Goal: Find specific page/section: Find specific page/section

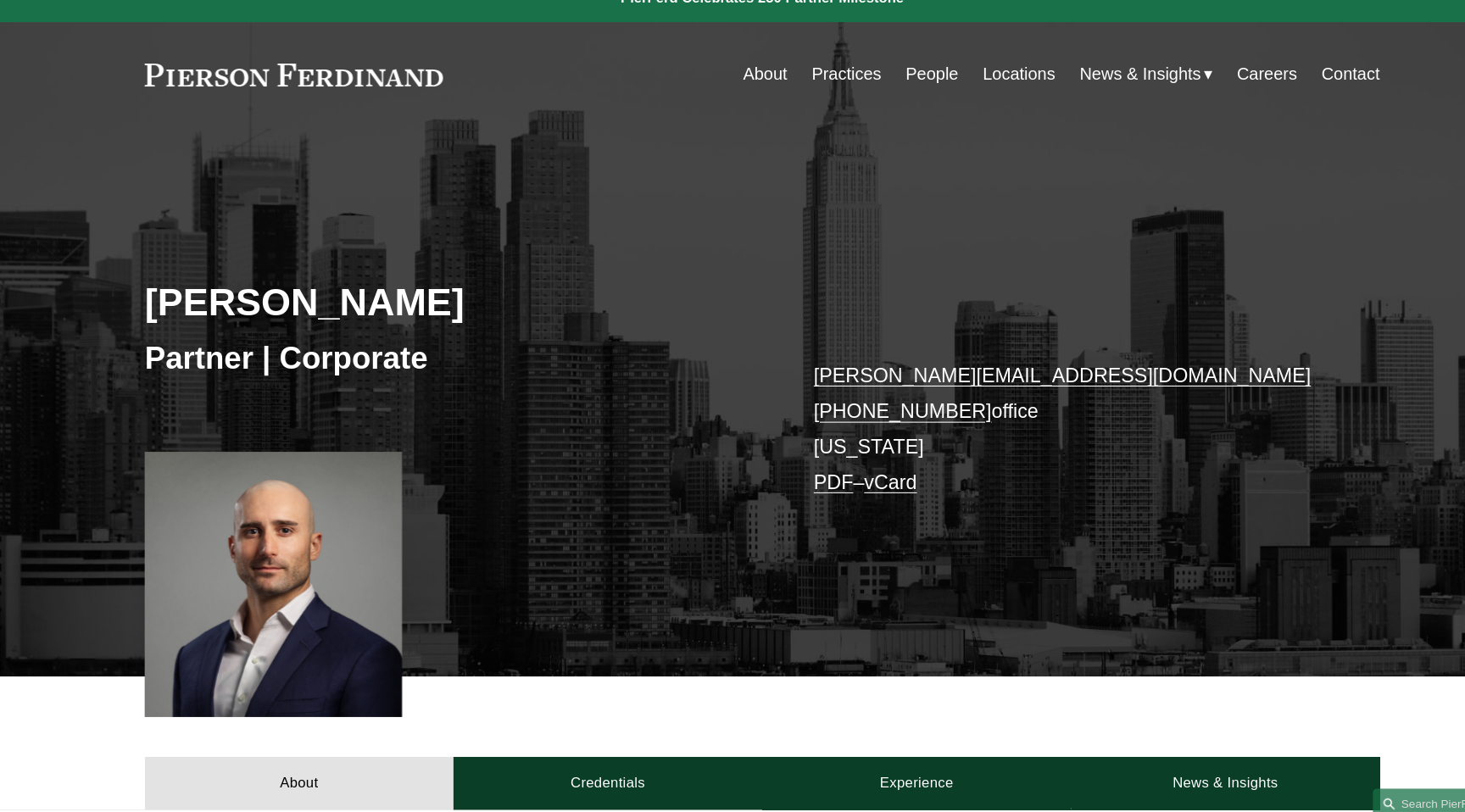
scroll to position [3, 0]
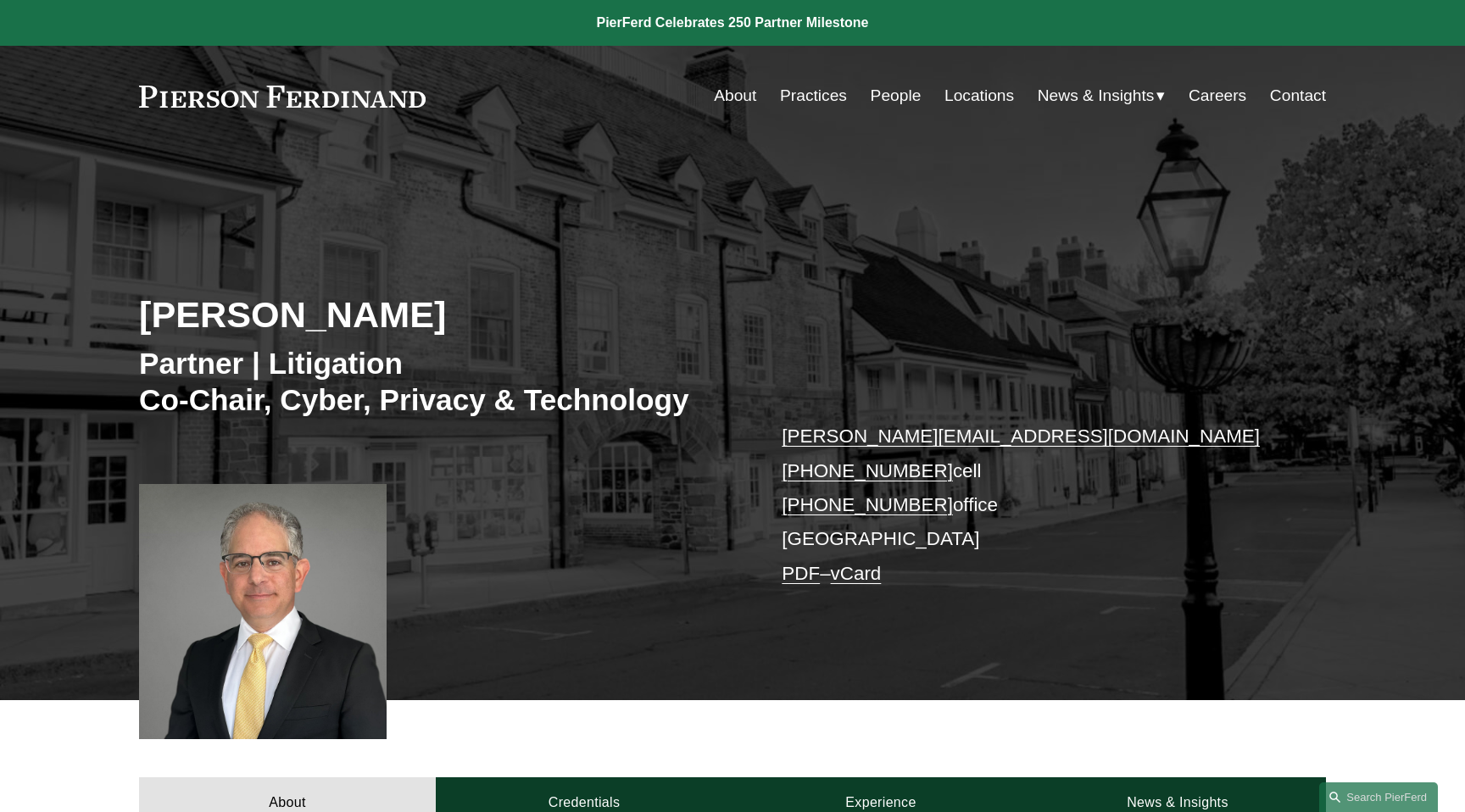
click at [383, 90] on link at bounding box center [282, 96] width 287 height 22
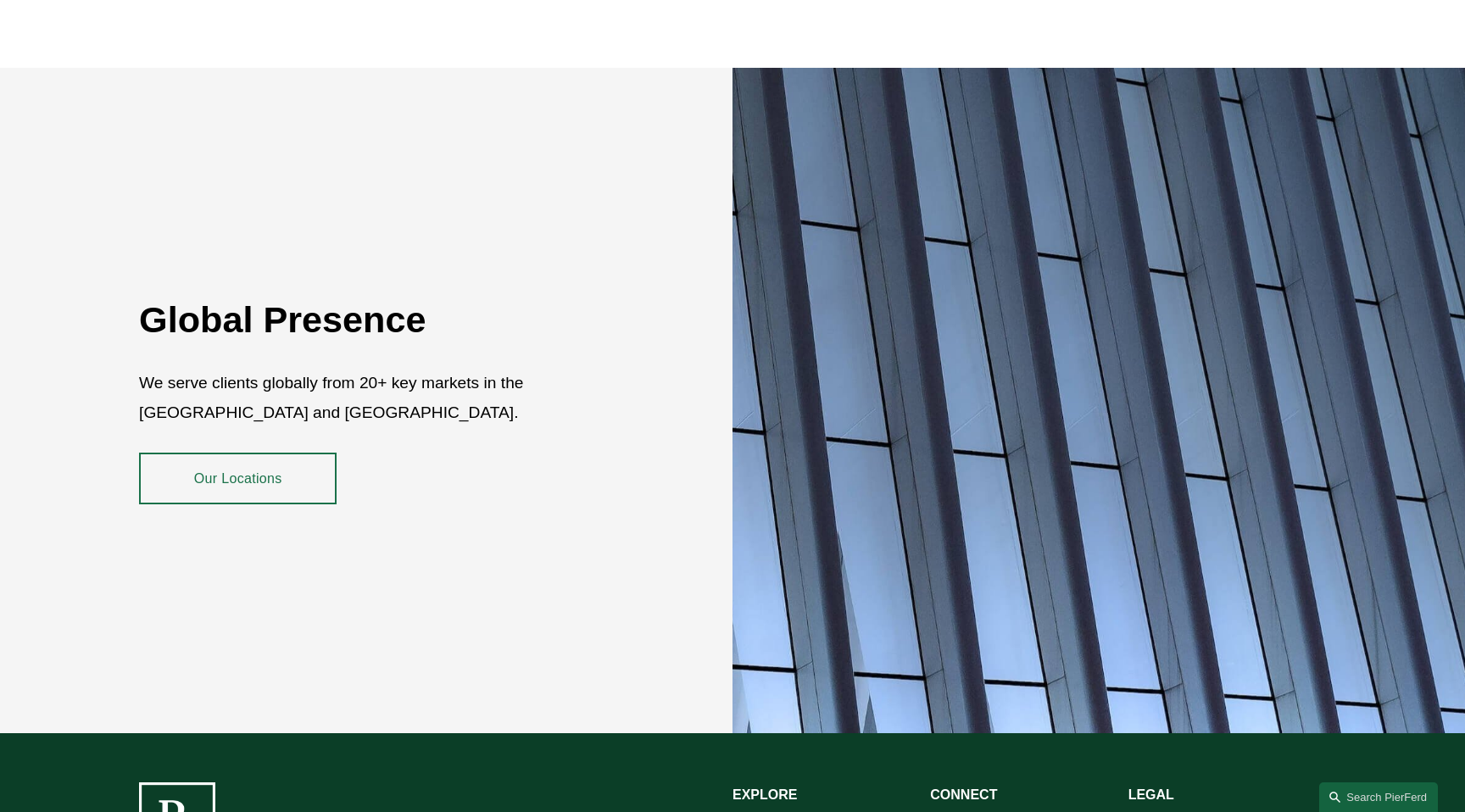
scroll to position [3063, 0]
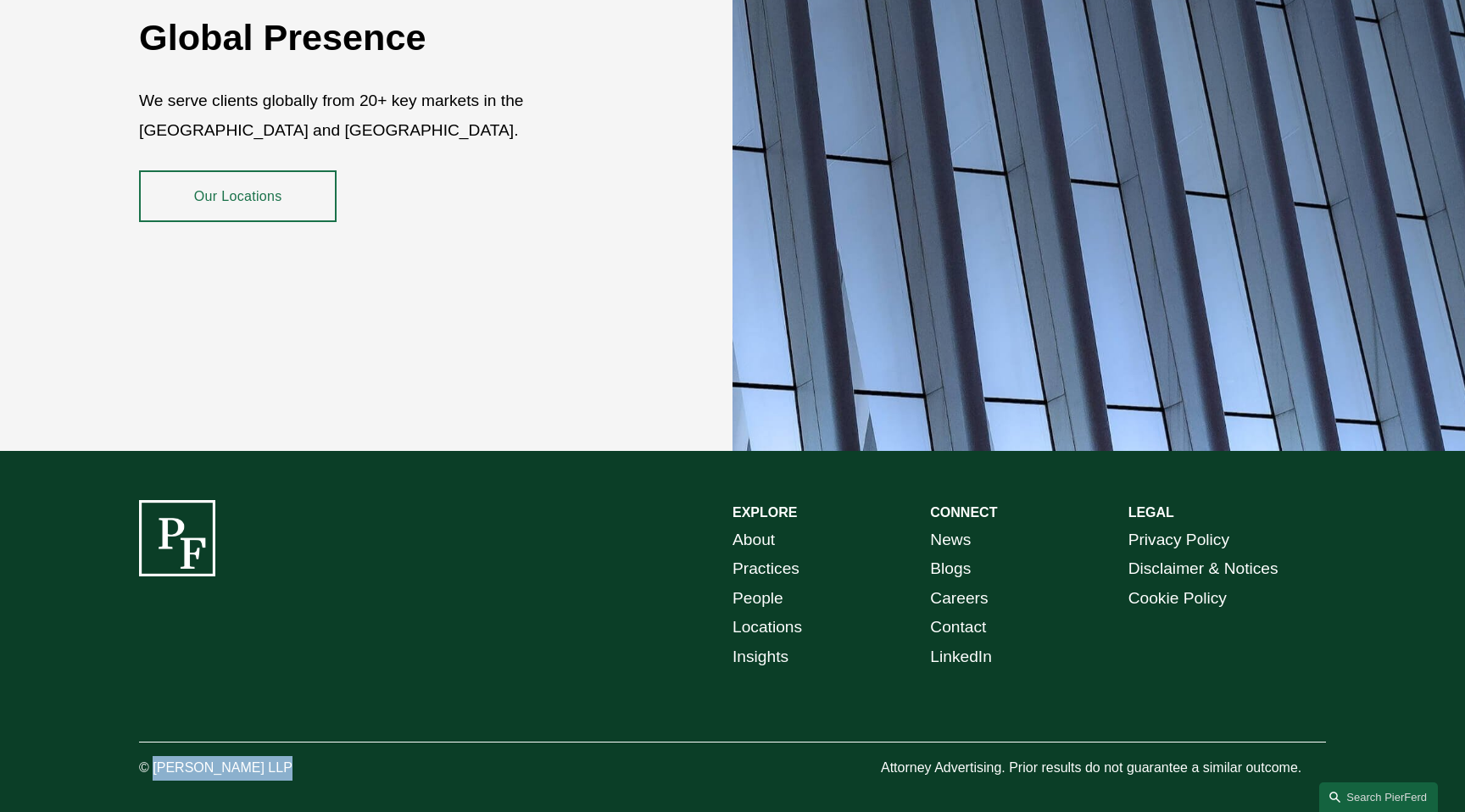
drag, startPoint x: 265, startPoint y: 754, endPoint x: 156, endPoint y: 750, distance: 109.1
click at [156, 756] on p "© [PERSON_NAME] LLP" at bounding box center [262, 768] width 247 height 24
copy p "Pierson Ferdinand"
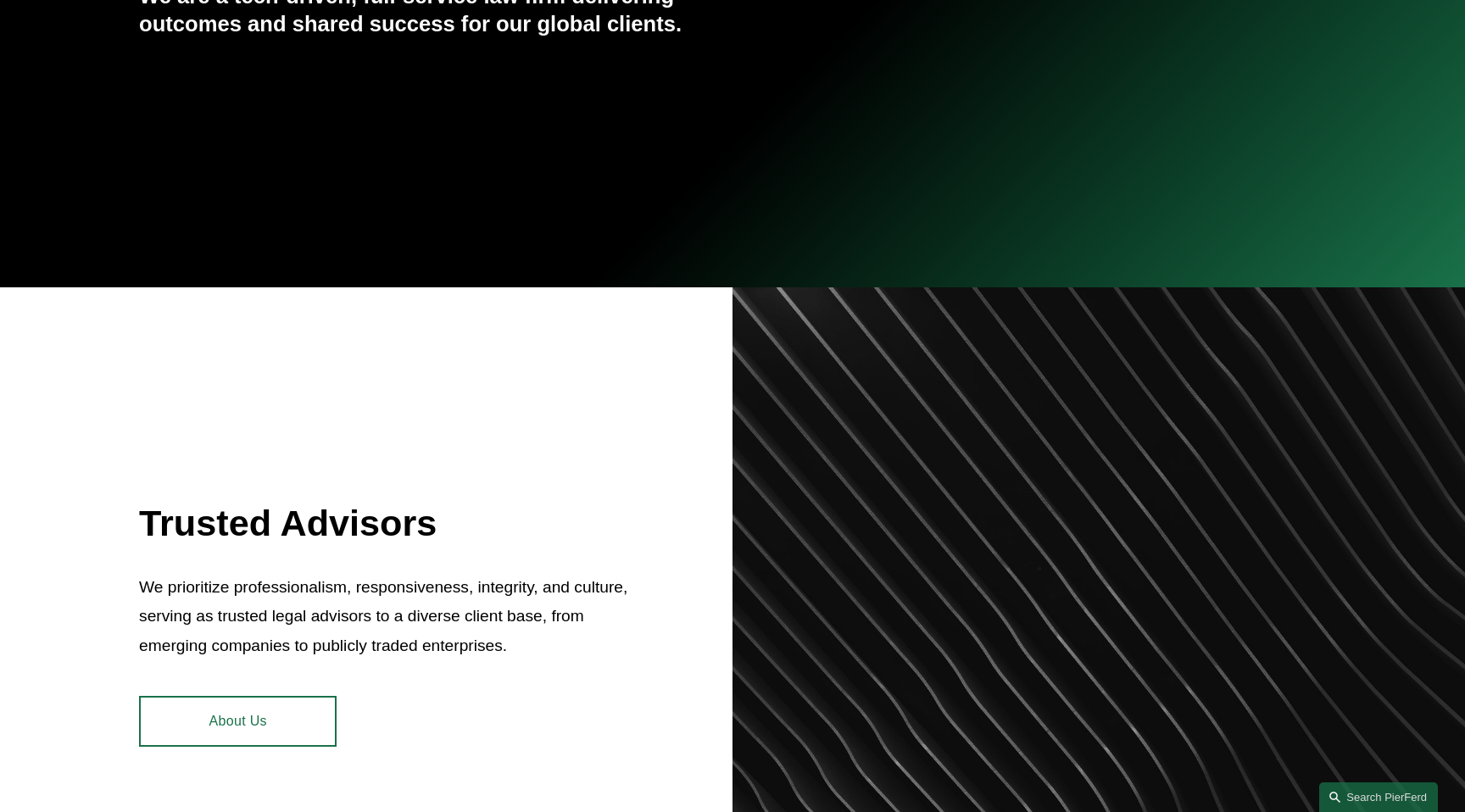
scroll to position [0, 0]
